Goal: Task Accomplishment & Management: Complete application form

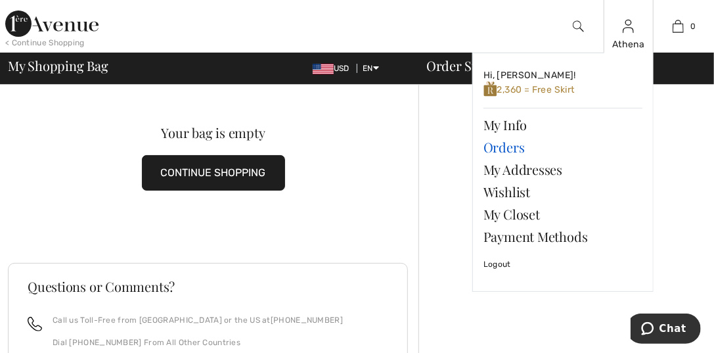
click at [497, 146] on link "Orders" at bounding box center [562, 147] width 159 height 22
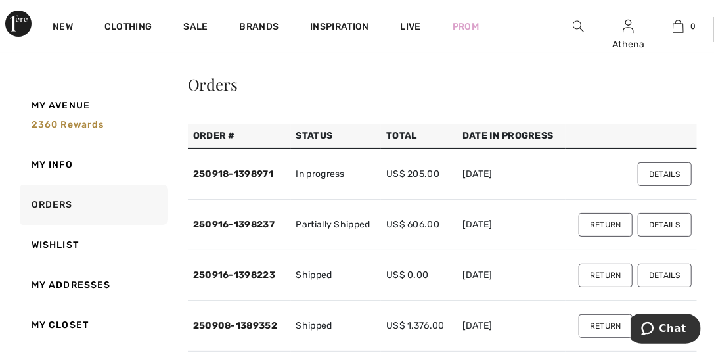
scroll to position [65, 0]
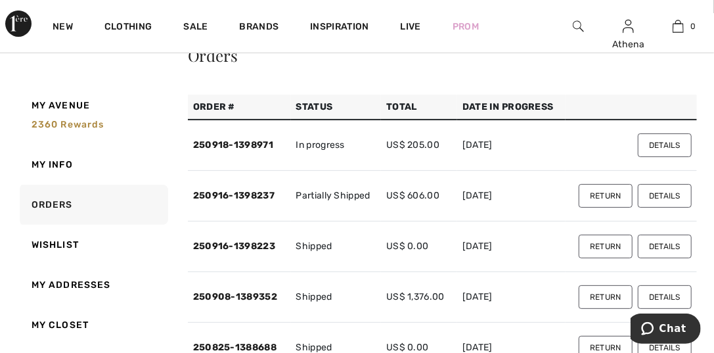
click at [601, 247] on button "Return" at bounding box center [605, 246] width 54 height 24
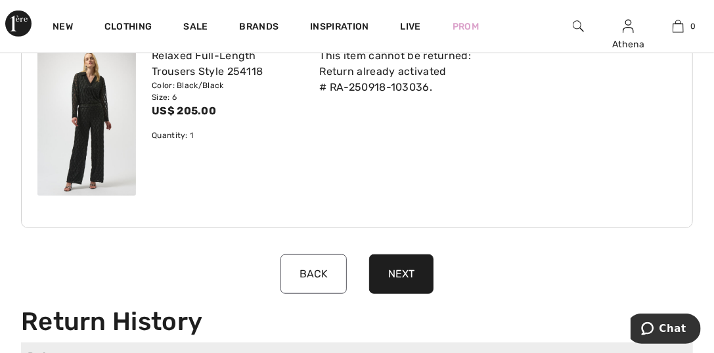
scroll to position [328, 0]
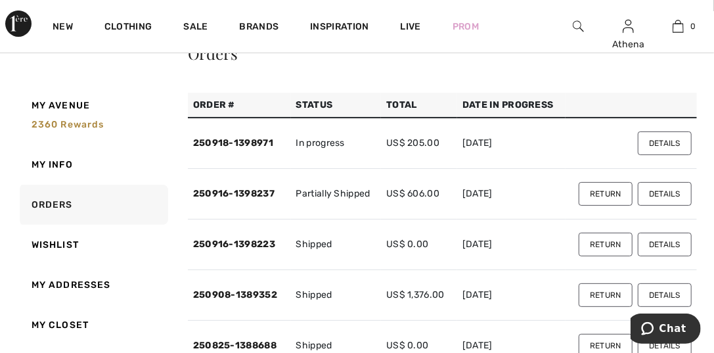
scroll to position [131, 0]
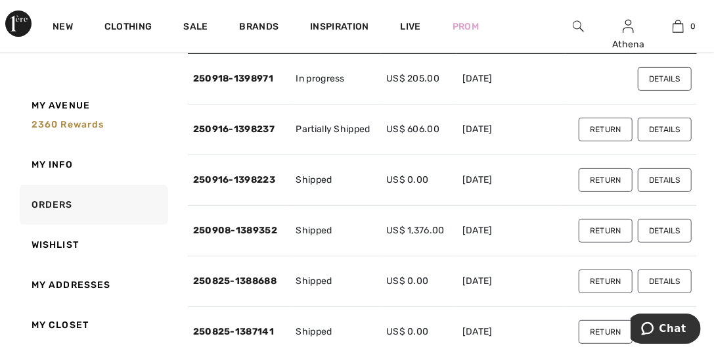
click at [607, 127] on button "Return" at bounding box center [605, 130] width 54 height 24
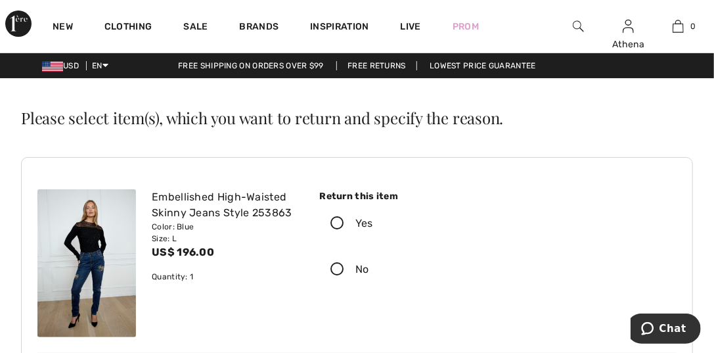
click at [339, 224] on icon at bounding box center [337, 224] width 35 height 14
click at [373, 224] on input "Yes" at bounding box center [377, 223] width 9 height 39
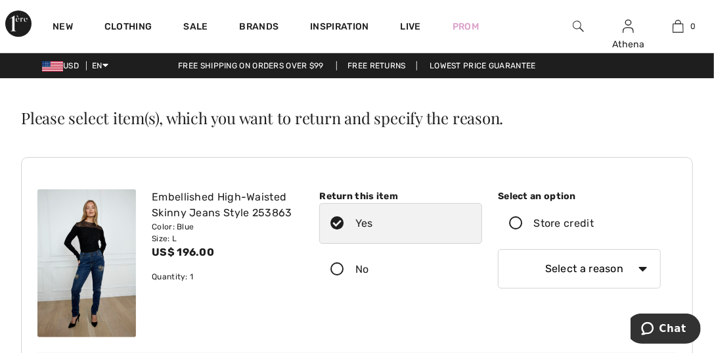
click at [511, 223] on icon at bounding box center [515, 224] width 35 height 14
click at [594, 223] on input "Store credit" at bounding box center [598, 223] width 9 height 39
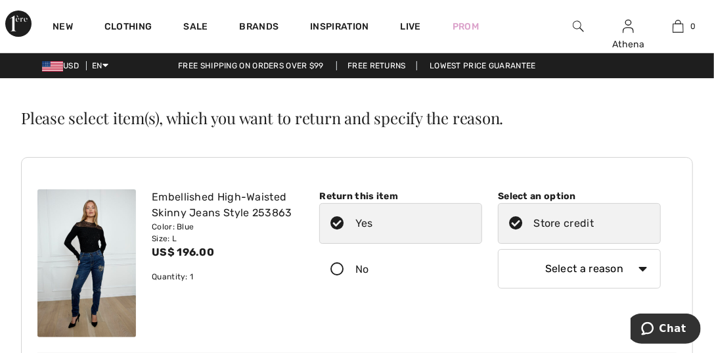
click at [642, 270] on select "Select a reason I received the wrong product or size My order arrived too late …" at bounding box center [579, 268] width 163 height 39
select select "other"
click at [498, 249] on select "Select a reason I received the wrong product or size My order arrived too late …" at bounding box center [579, 268] width 163 height 39
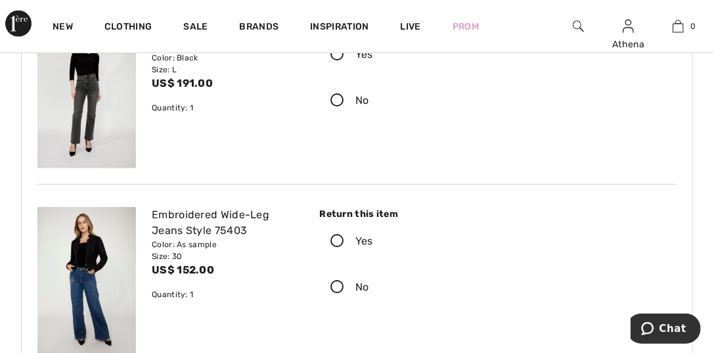
scroll to position [400, 0]
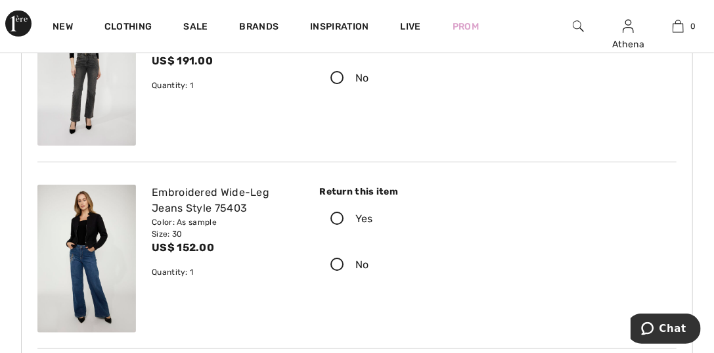
type input "too tight in the calf"
click at [333, 220] on icon at bounding box center [337, 219] width 35 height 14
click at [373, 220] on input "Yes" at bounding box center [377, 218] width 9 height 39
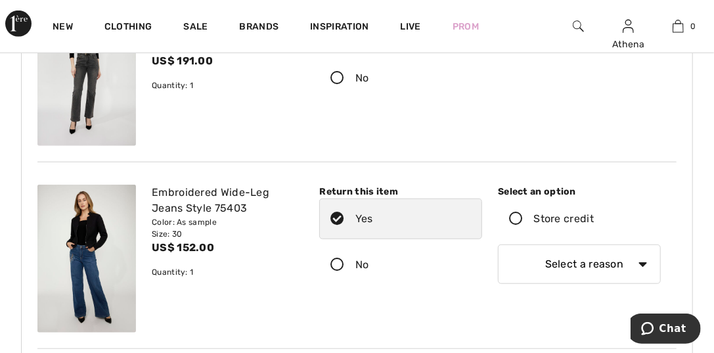
click at [516, 219] on icon at bounding box center [515, 219] width 35 height 14
click at [594, 219] on input "Store credit" at bounding box center [598, 218] width 9 height 39
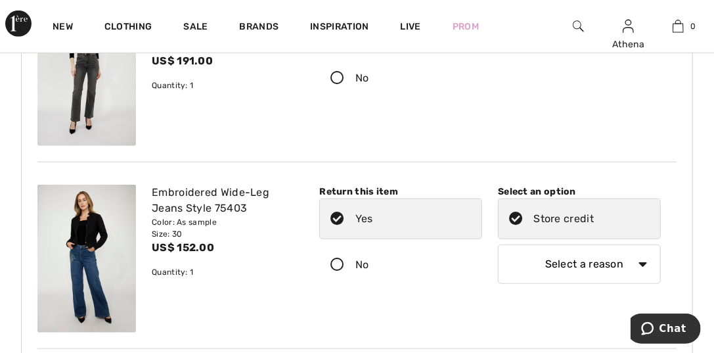
click at [643, 263] on select "Select a reason I received the wrong product or size My order arrived too late …" at bounding box center [579, 263] width 163 height 39
select select "other"
click at [498, 244] on select "Select a reason I received the wrong product or size My order arrived too late …" at bounding box center [579, 263] width 163 height 39
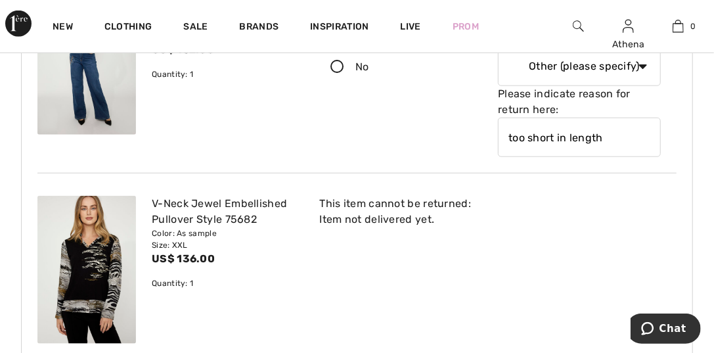
scroll to position [729, 0]
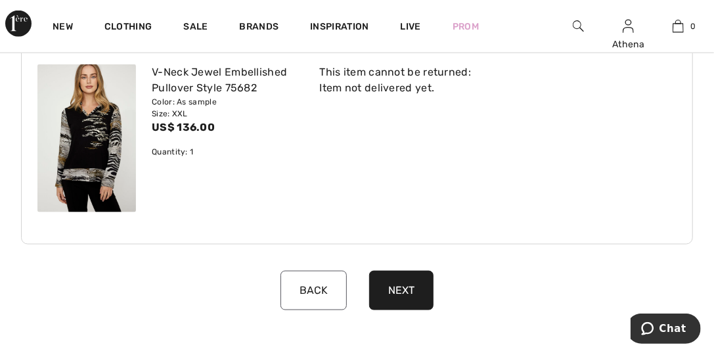
type input "too short in length"
click at [407, 290] on button "Next" at bounding box center [401, 290] width 64 height 39
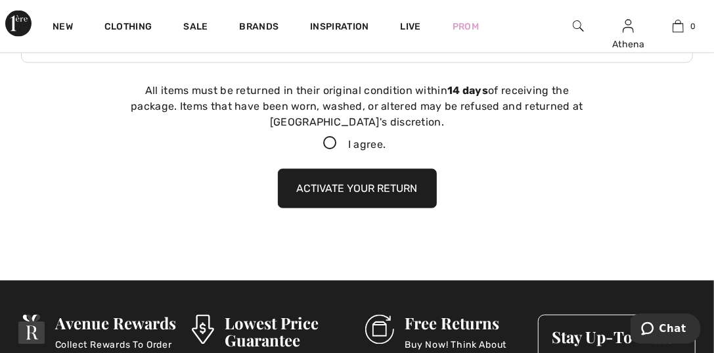
scroll to position [913, 0]
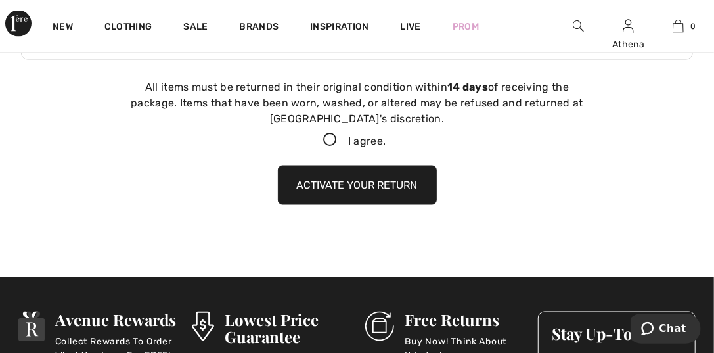
click at [328, 142] on icon at bounding box center [330, 140] width 35 height 14
click at [385, 142] on input "I agree." at bounding box center [389, 140] width 9 height 9
checkbox input "true"
click at [311, 183] on button "Activate your return" at bounding box center [357, 184] width 159 height 39
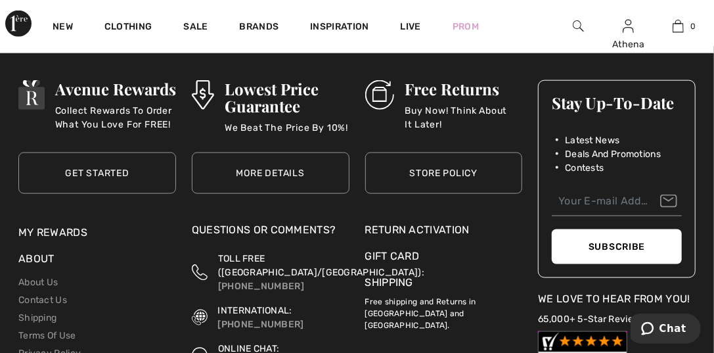
scroll to position [908, 0]
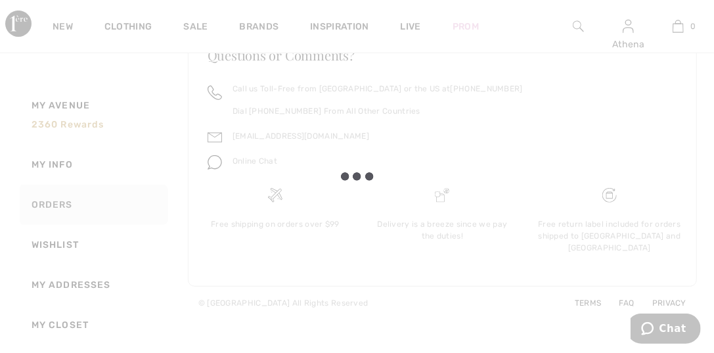
scroll to position [2691, 0]
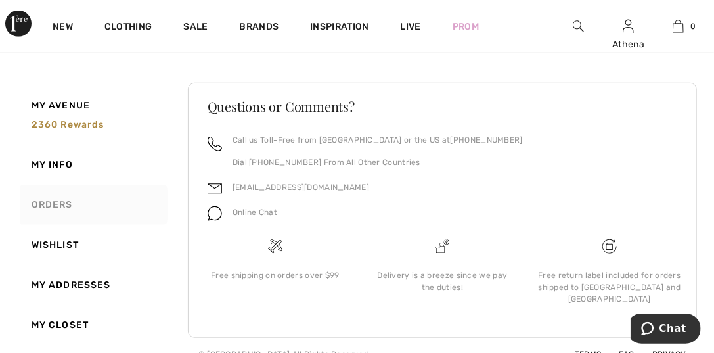
click at [56, 207] on link "Orders" at bounding box center [92, 205] width 151 height 40
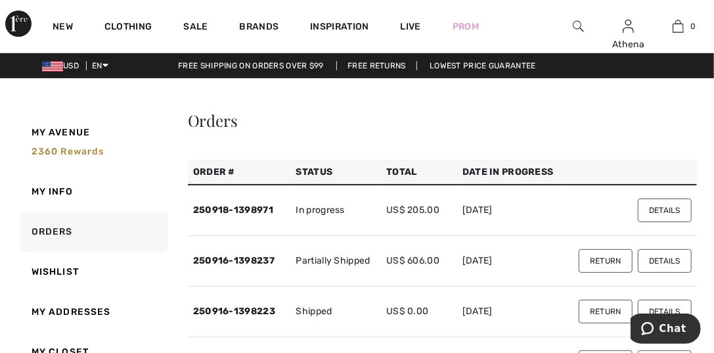
scroll to position [65, 0]
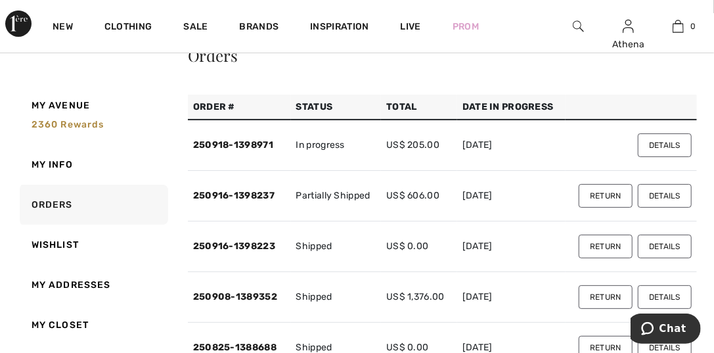
click at [660, 192] on button "Details" at bounding box center [665, 196] width 54 height 24
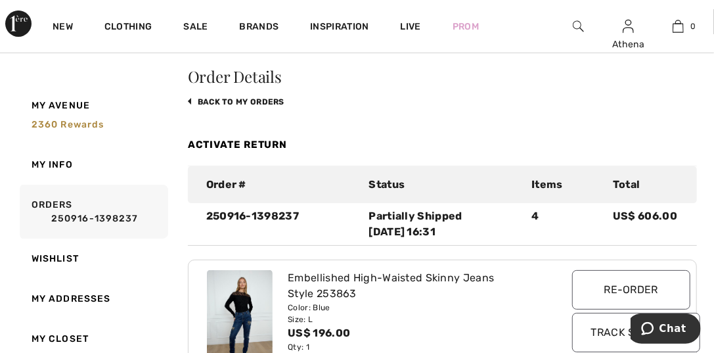
scroll to position [0, 0]
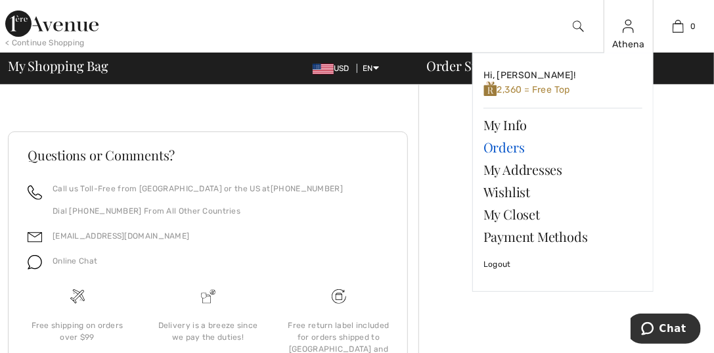
click at [494, 152] on link "Orders" at bounding box center [562, 147] width 159 height 22
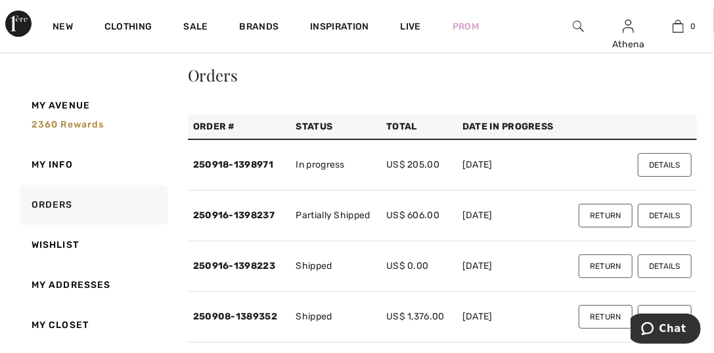
scroll to position [131, 0]
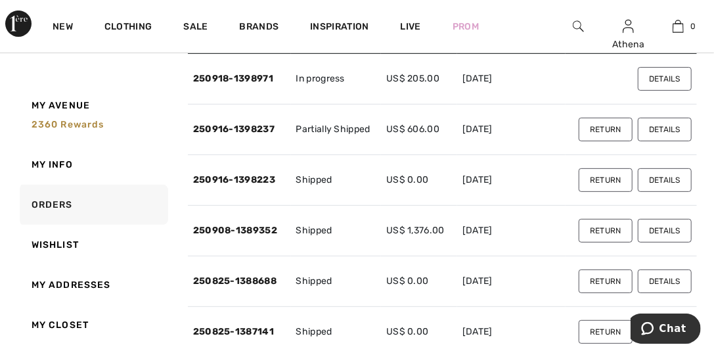
click at [658, 124] on button "Details" at bounding box center [665, 130] width 54 height 24
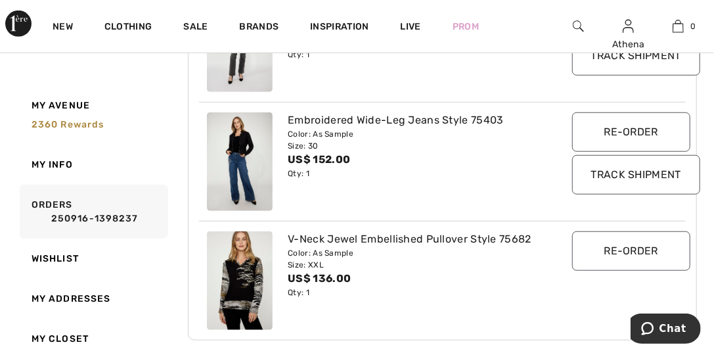
scroll to position [459, 0]
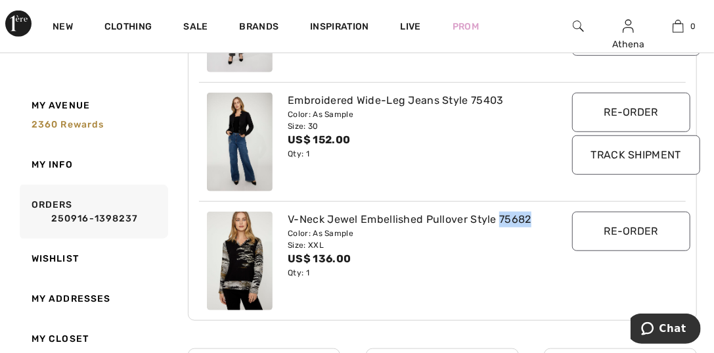
drag, startPoint x: 527, startPoint y: 217, endPoint x: 498, endPoint y: 217, distance: 28.9
click at [498, 217] on div "V-Neck Jewel Embellished Pullover Style 75682" at bounding box center [422, 219] width 268 height 16
copy div "75682"
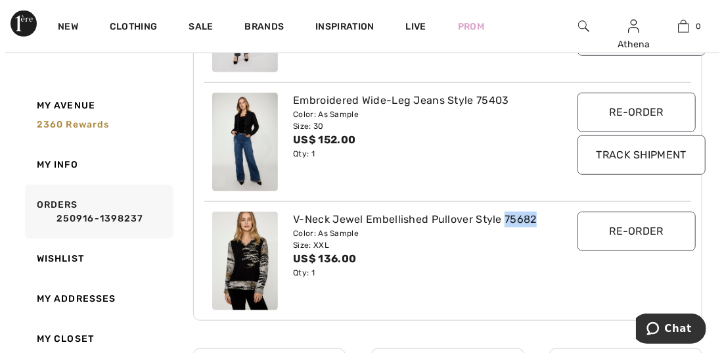
scroll to position [263, 0]
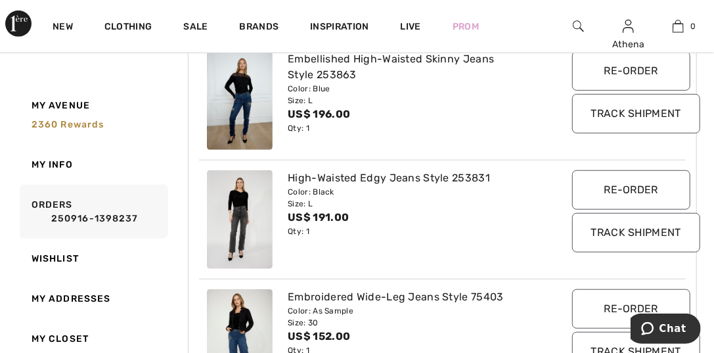
click at [575, 26] on img at bounding box center [578, 26] width 11 height 16
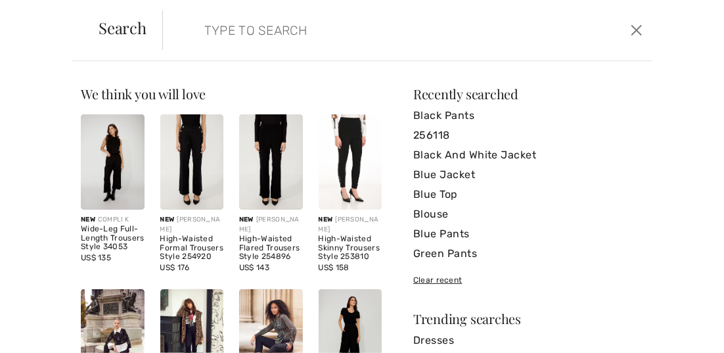
paste input "75682"
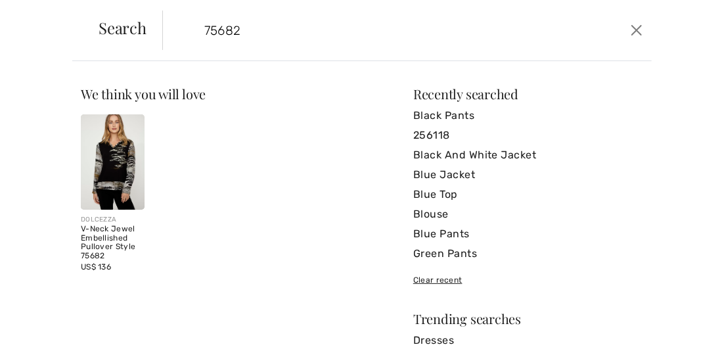
type input "75682"
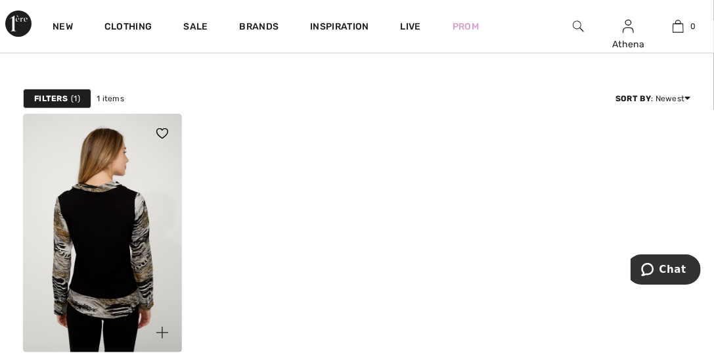
scroll to position [131, 0]
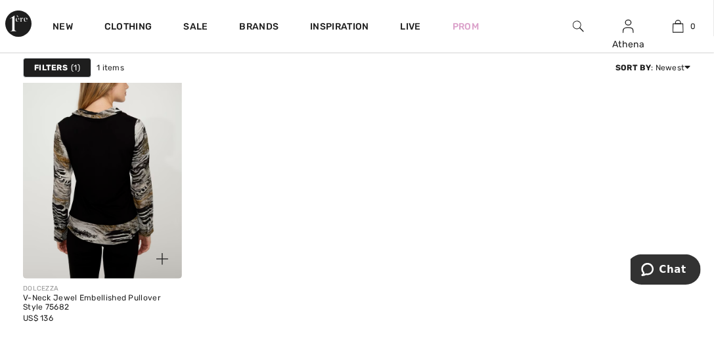
click at [76, 236] on img at bounding box center [102, 159] width 159 height 238
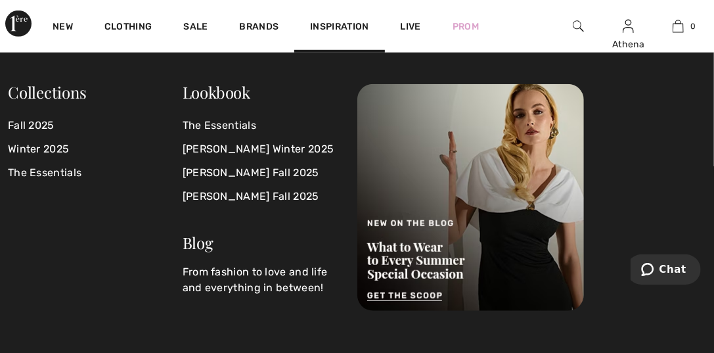
scroll to position [394, 0]
click at [617, 32] on div "Athena Hi, [PERSON_NAME]! 2,360 = Free Coat My Info Orders My Addresses Wishlis…" at bounding box center [628, 26] width 50 height 53
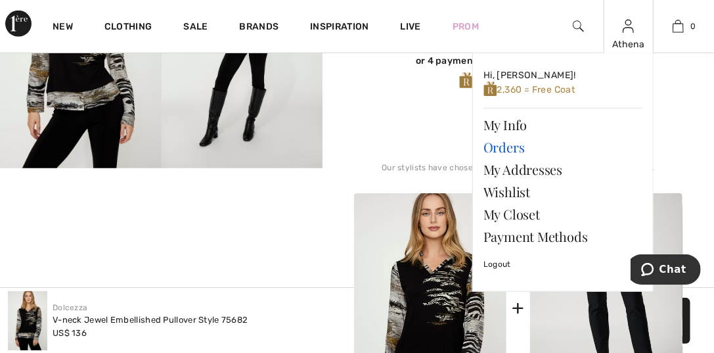
click at [500, 146] on link "Orders" at bounding box center [562, 147] width 159 height 22
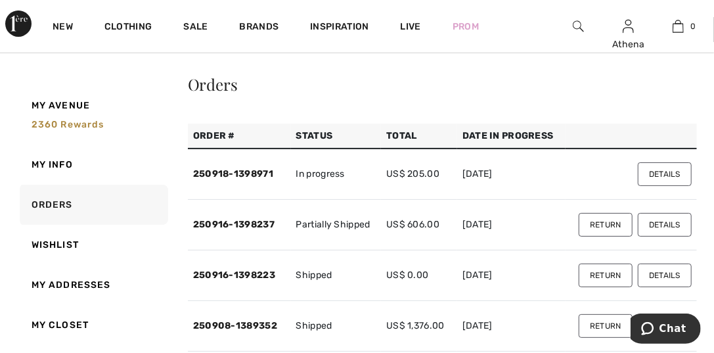
scroll to position [65, 0]
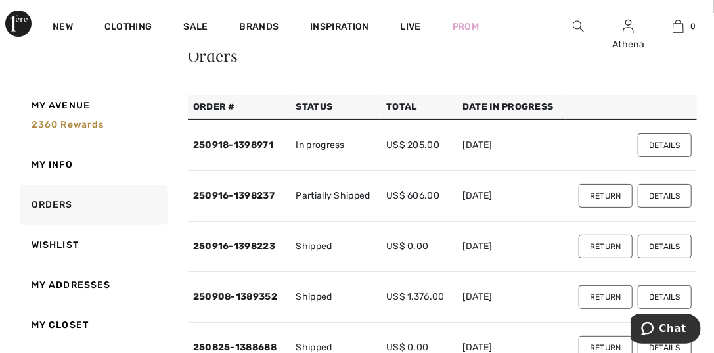
click at [668, 146] on button "Details" at bounding box center [665, 145] width 54 height 24
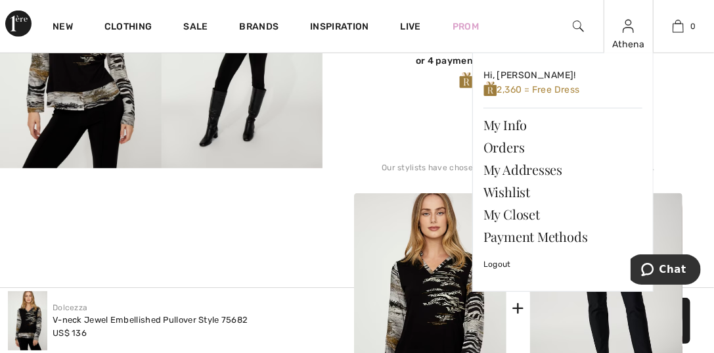
click at [626, 39] on div "Athena" at bounding box center [628, 44] width 49 height 14
click at [630, 38] on div "Athena" at bounding box center [628, 44] width 49 height 14
click at [517, 147] on link "Orders" at bounding box center [562, 147] width 159 height 22
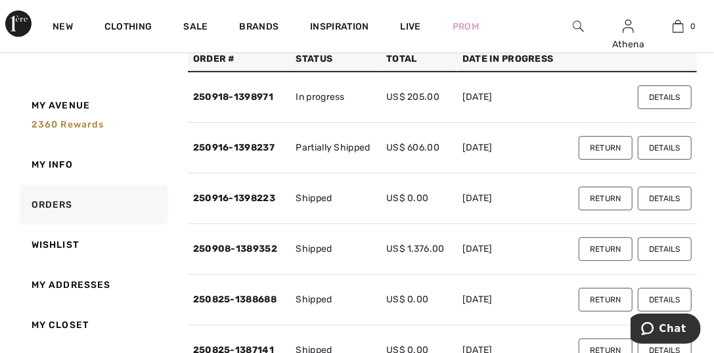
scroll to position [131, 0]
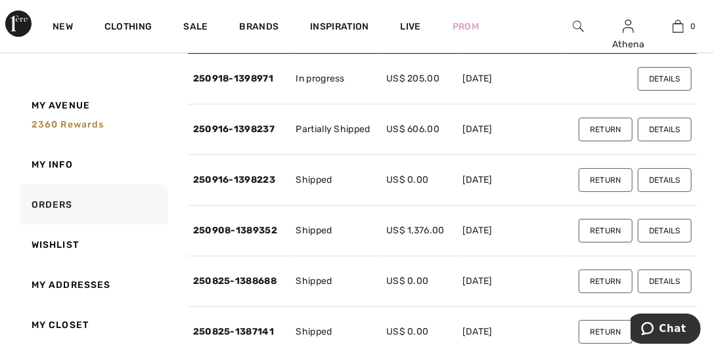
click at [670, 130] on button "Details" at bounding box center [665, 130] width 54 height 24
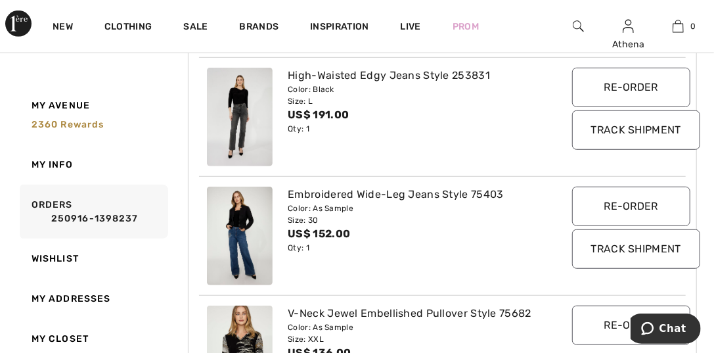
scroll to position [394, 0]
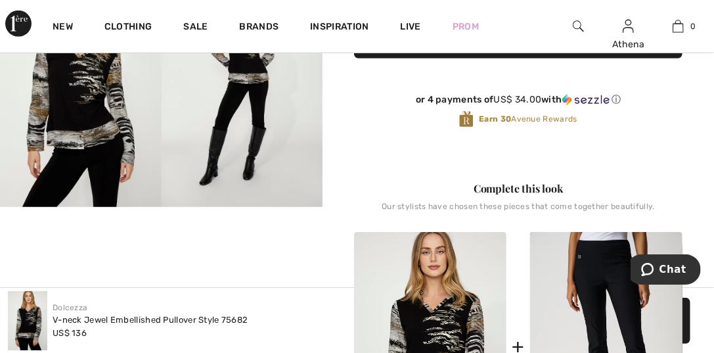
scroll to position [328, 0]
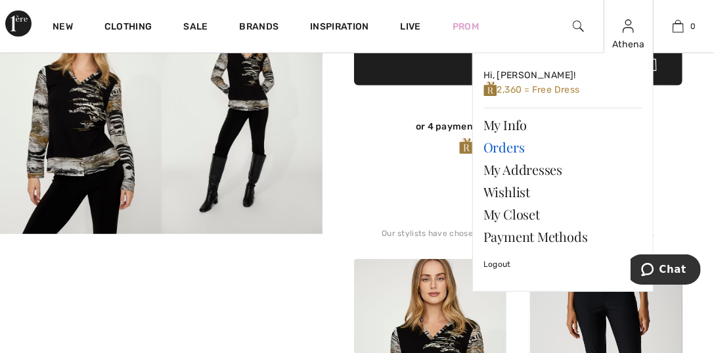
click at [503, 146] on link "Orders" at bounding box center [562, 147] width 159 height 22
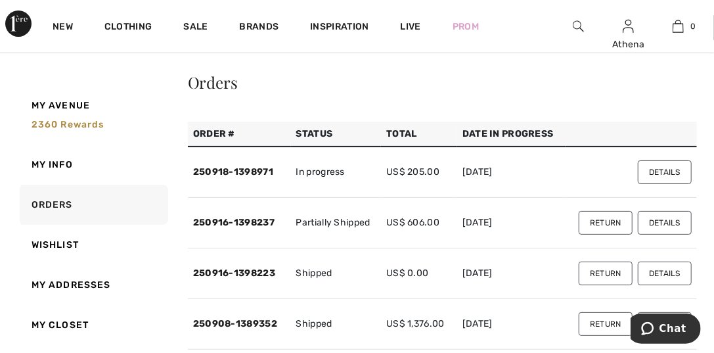
scroll to position [65, 0]
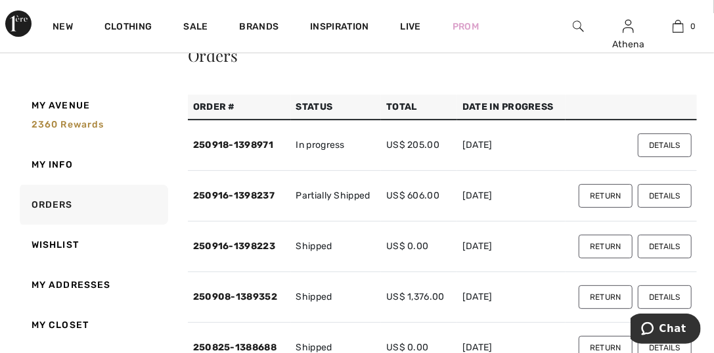
click at [650, 251] on button "Details" at bounding box center [665, 246] width 54 height 24
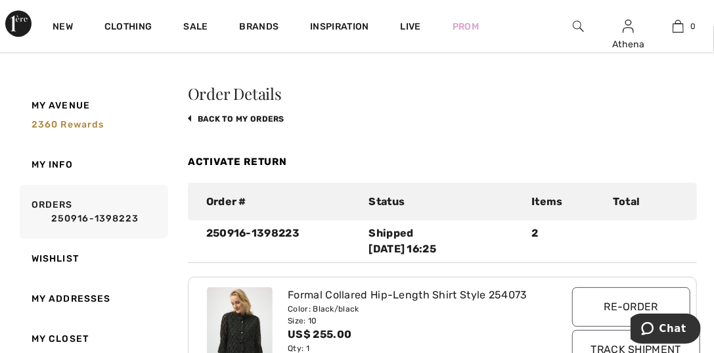
scroll to position [0, 0]
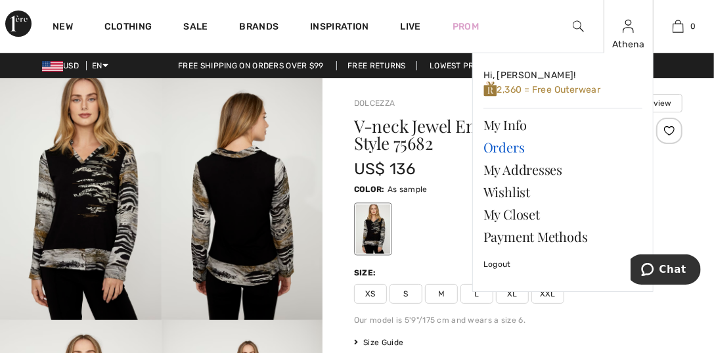
click at [506, 148] on link "Orders" at bounding box center [562, 147] width 159 height 22
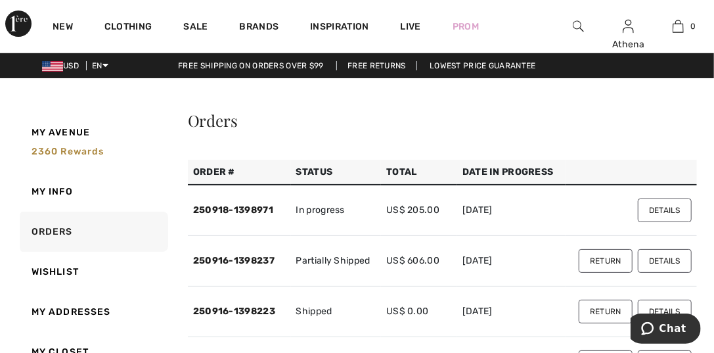
click at [661, 211] on button "Details" at bounding box center [665, 210] width 54 height 24
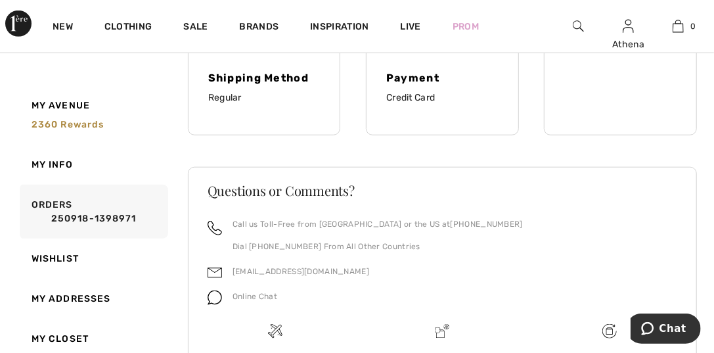
scroll to position [586, 0]
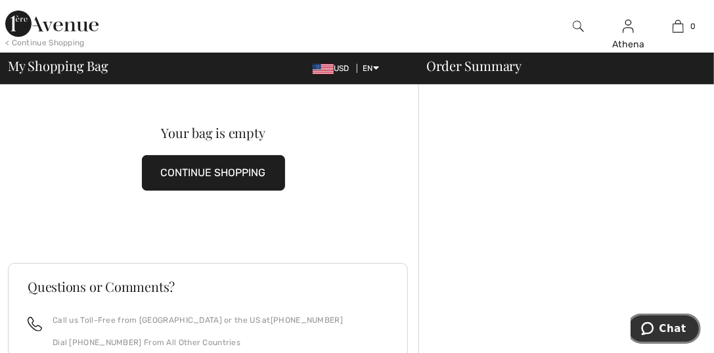
click at [658, 326] on span "Chat" at bounding box center [649, 327] width 18 height 13
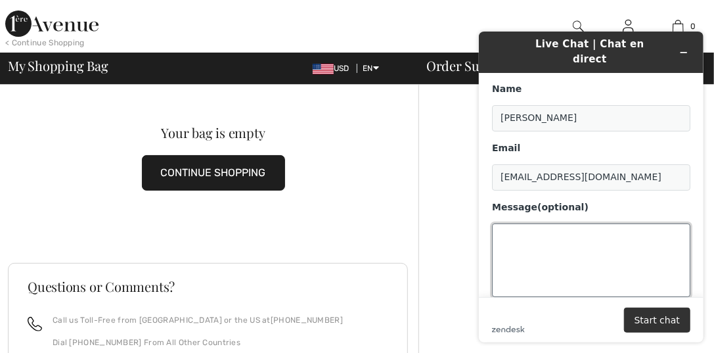
click at [533, 223] on textarea "Message (optional)" at bounding box center [590, 260] width 198 height 74
type textarea "W"
